Goal: Information Seeking & Learning: Learn about a topic

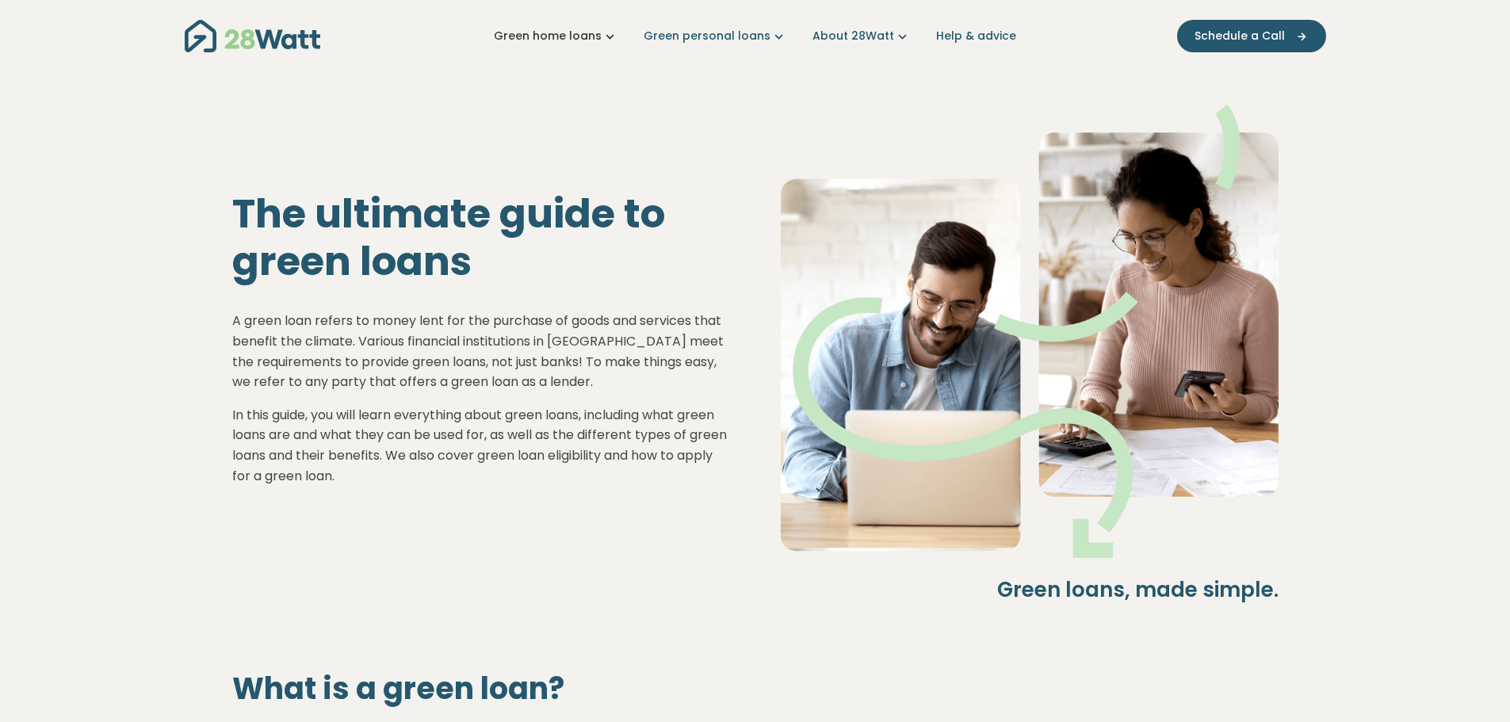
click at [606, 37] on link "Green home loans" at bounding box center [556, 36] width 124 height 17
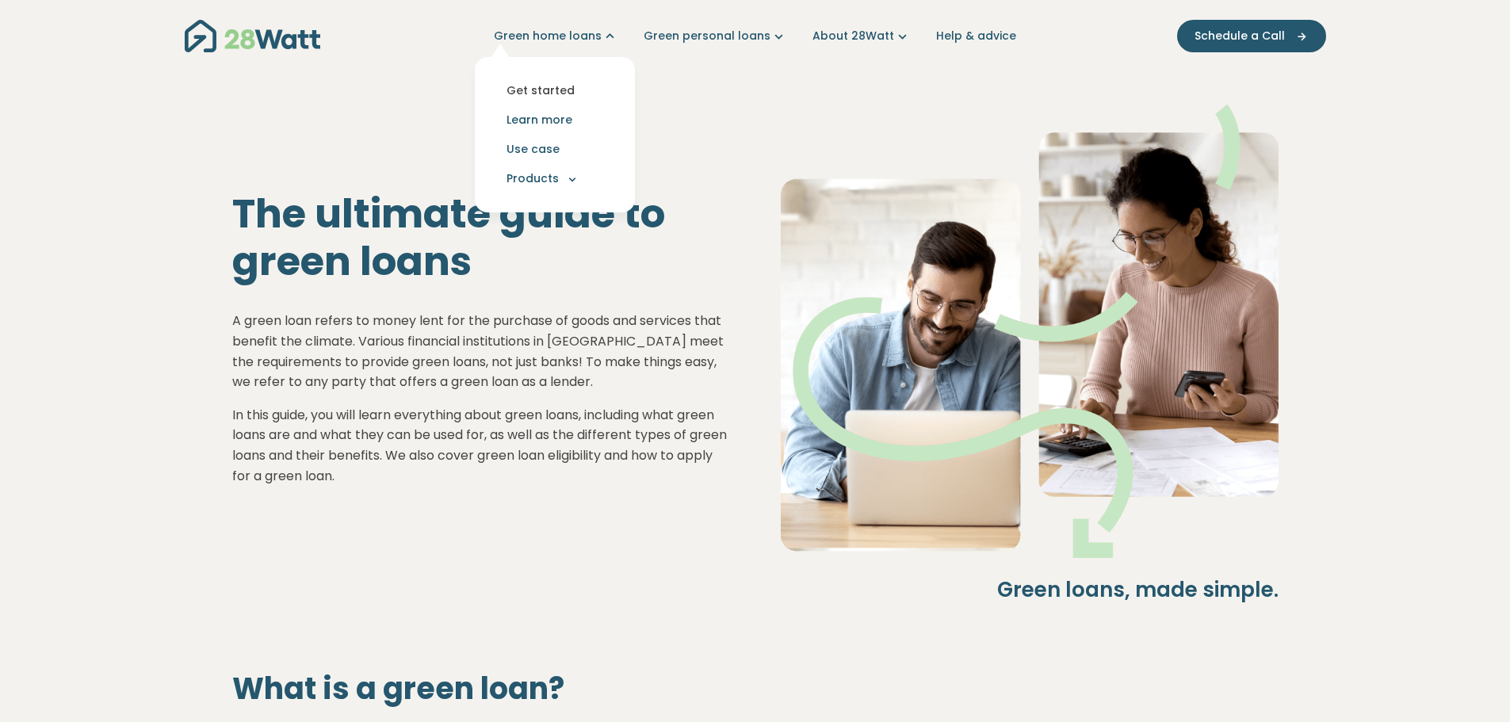
click at [571, 95] on link "Get started" at bounding box center [555, 90] width 135 height 29
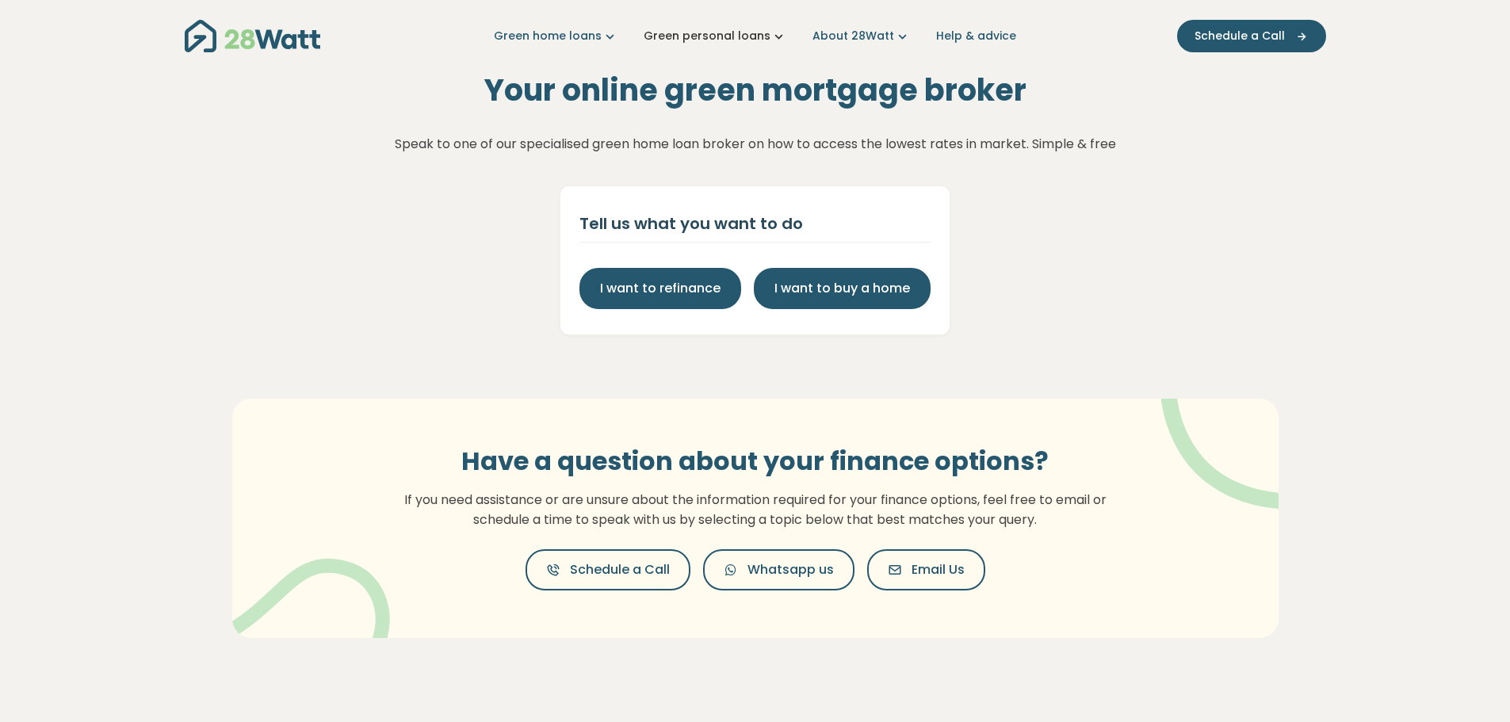
click at [709, 31] on link "Green personal loans" at bounding box center [715, 36] width 143 height 17
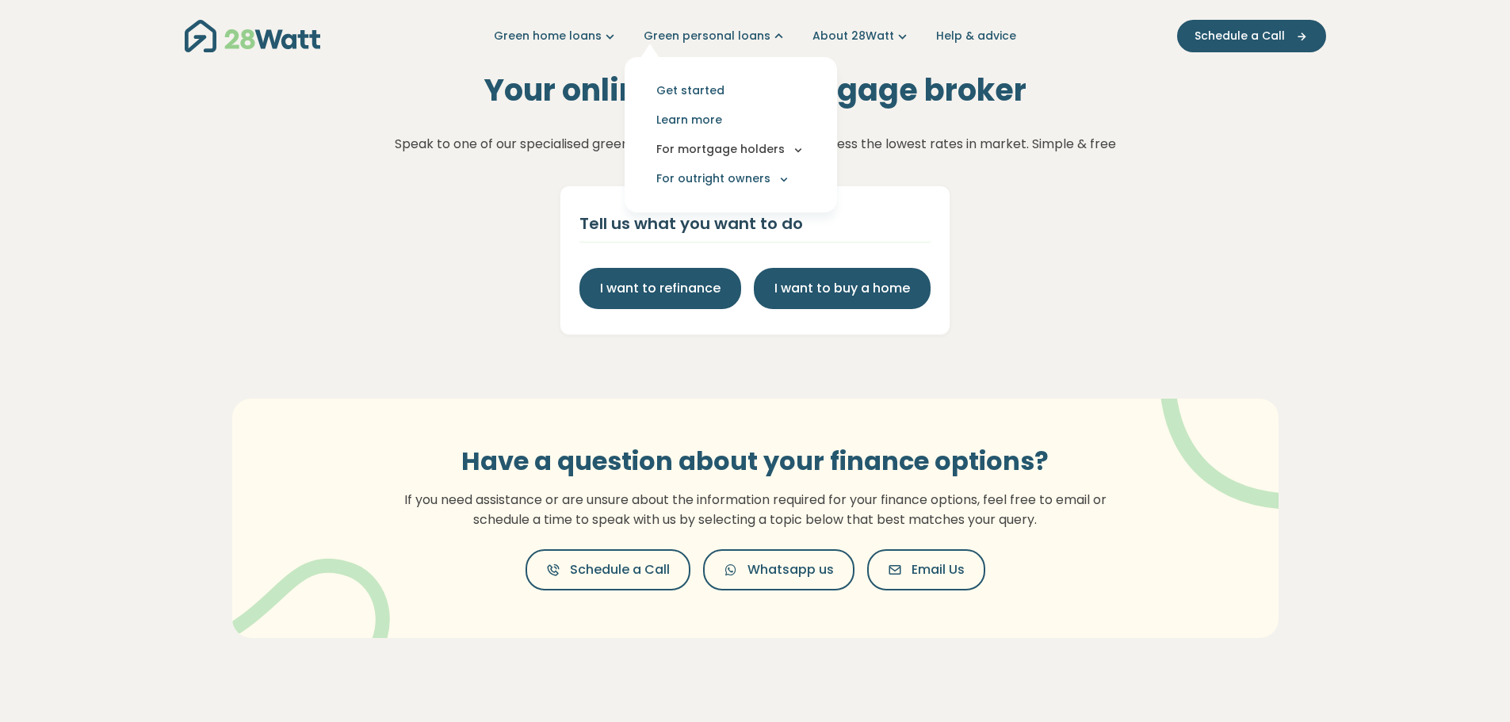
click at [780, 152] on button "For mortgage holders" at bounding box center [730, 149] width 187 height 29
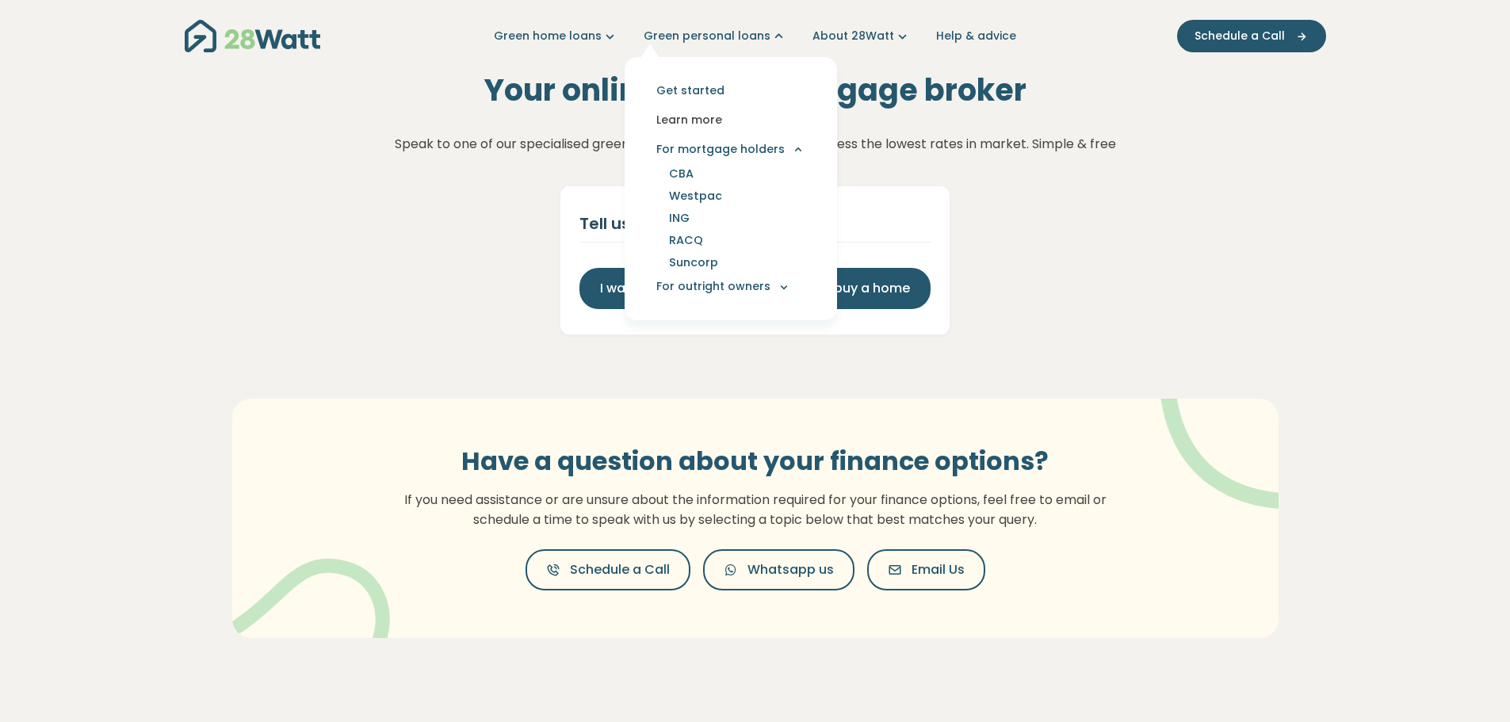
click at [712, 117] on link "Learn more" at bounding box center [730, 119] width 187 height 29
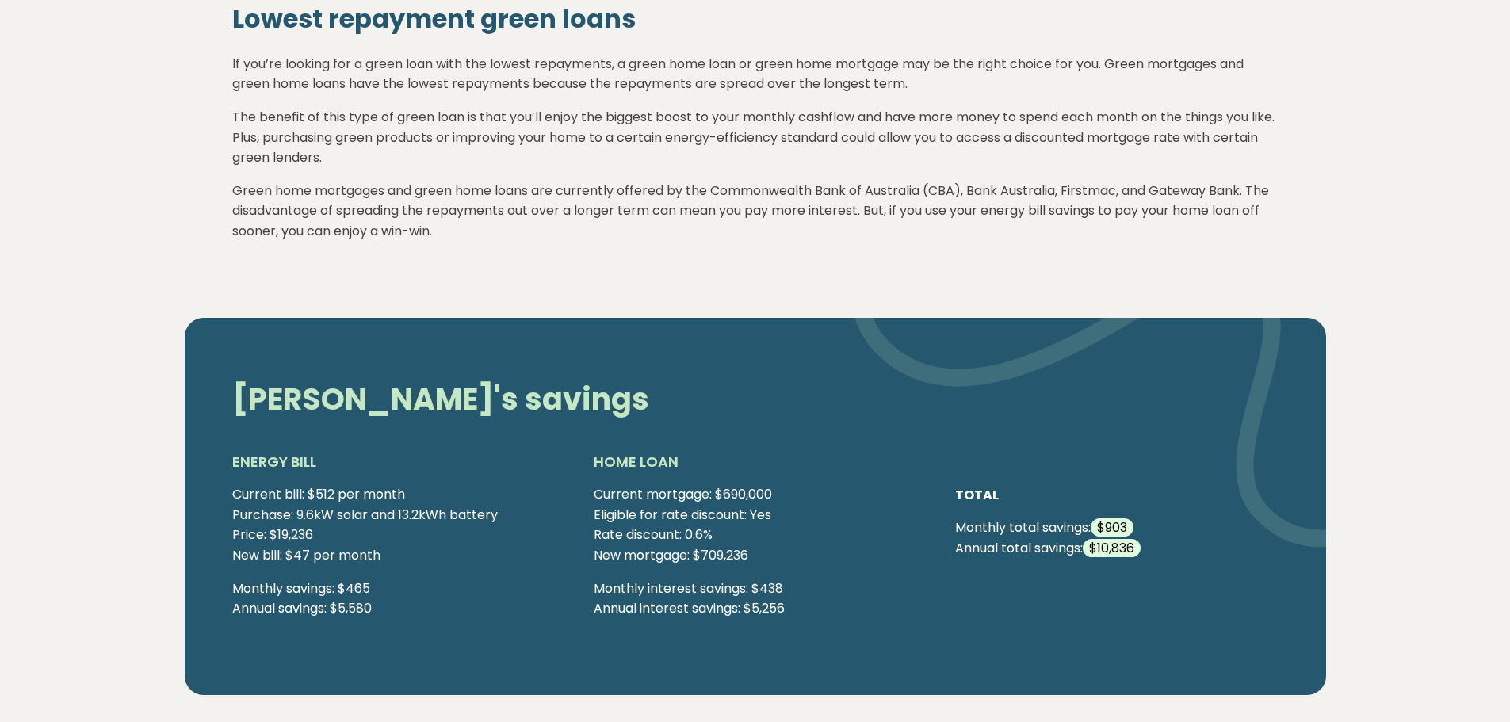
scroll to position [3805, 0]
